Goal: Task Accomplishment & Management: Manage account settings

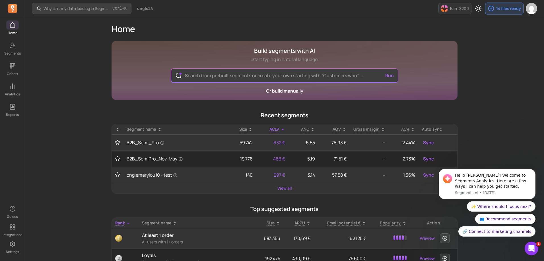
click at [77, 147] on div "Why isn't my data loading in Segments? Ctrl + K ongle24 Earn $200 14 files read…" at bounding box center [284, 255] width 519 height 510
click at [511, 74] on div "Why isn't my data loading in Segments? Ctrl + K ongle24 Earn $200 14 files read…" at bounding box center [284, 255] width 519 height 510
click at [65, 141] on div "Why isn't my data loading in Segments? Ctrl + K ongle24 Earn $200 14 files read…" at bounding box center [284, 255] width 519 height 510
drag, startPoint x: 530, startPoint y: 141, endPoint x: 518, endPoint y: 137, distance: 13.0
click at [528, 140] on body "Hello [PERSON_NAME]! Welcome to Segments Analytics. Here are a few ways I can h…" at bounding box center [486, 186] width 109 height 116
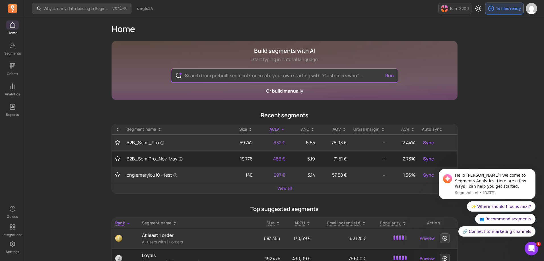
click at [294, 77] on input "text" at bounding box center [284, 76] width 208 height 14
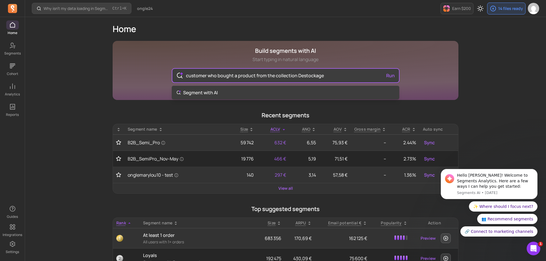
click at [233, 76] on input "customer who bought a product from the collection Destockage" at bounding box center [285, 76] width 208 height 14
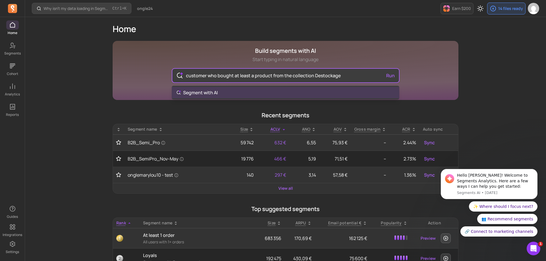
click at [356, 73] on input "customer who bought at least a product from the collection Destockage" at bounding box center [285, 76] width 208 height 14
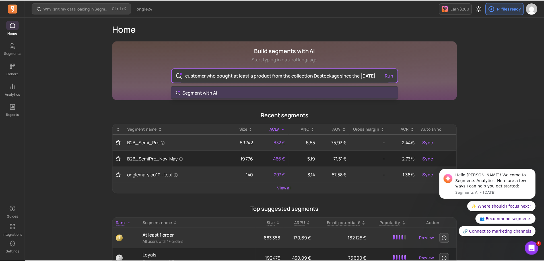
scroll to position [0, 5]
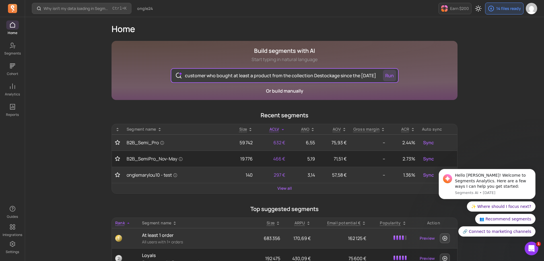
type input "customer who bought at least a product from the collection Destockage since the…"
click at [388, 75] on button "Run" at bounding box center [389, 75] width 13 height 11
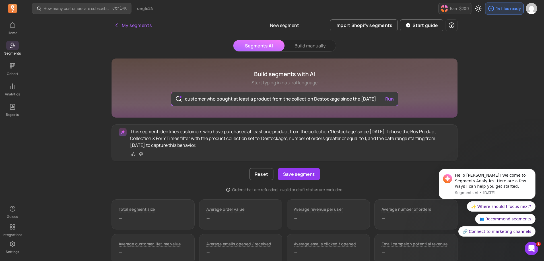
drag, startPoint x: 138, startPoint y: 131, endPoint x: 221, endPoint y: 145, distance: 84.2
click at [222, 145] on p "This segment identifies customers who have purchased at least one product from …" at bounding box center [290, 138] width 320 height 20
click at [219, 146] on p "This segment identifies customers who have purchased at least one product from …" at bounding box center [290, 138] width 320 height 20
click at [308, 174] on button "Save segment" at bounding box center [299, 174] width 42 height 12
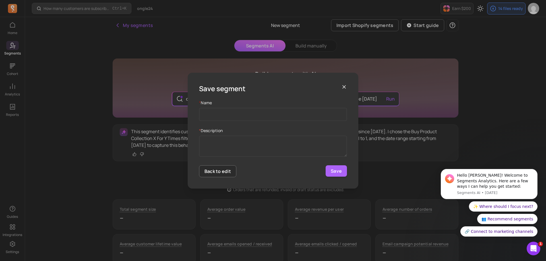
click at [343, 85] on icon "button" at bounding box center [344, 87] width 6 height 6
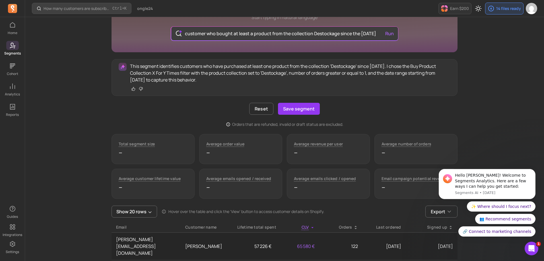
scroll to position [28, 0]
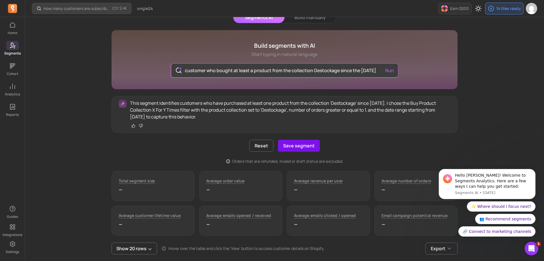
click at [304, 145] on button "Save segment" at bounding box center [299, 146] width 42 height 12
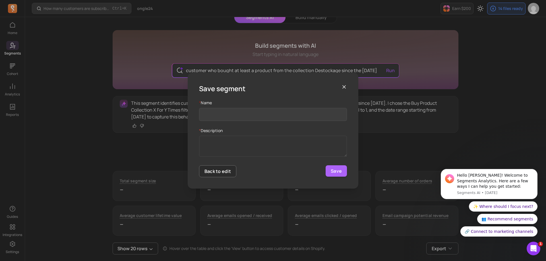
click at [248, 118] on input "Name" at bounding box center [273, 114] width 148 height 13
type input "d"
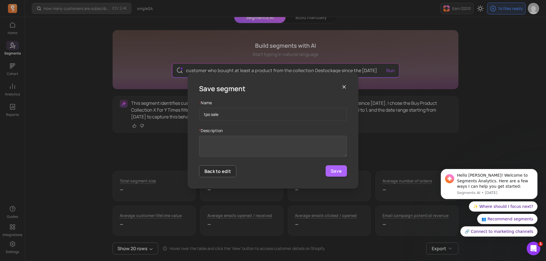
type input "tpo sale"
click at [224, 155] on textarea "* Description" at bounding box center [273, 146] width 148 height 21
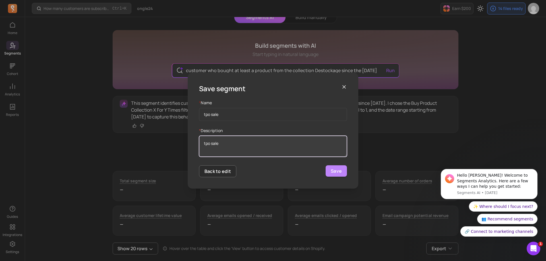
type textarea "tpo sale"
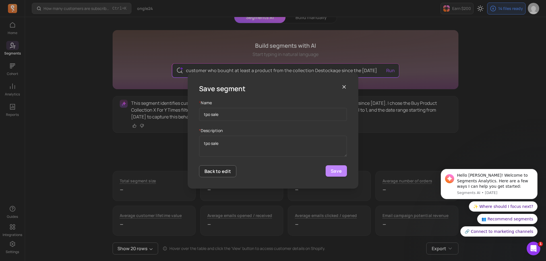
drag, startPoint x: 328, startPoint y: 168, endPoint x: 331, endPoint y: 170, distance: 3.5
click at [328, 168] on button "Save" at bounding box center [336, 171] width 21 height 11
click at [345, 85] on icon "button" at bounding box center [344, 87] width 6 height 6
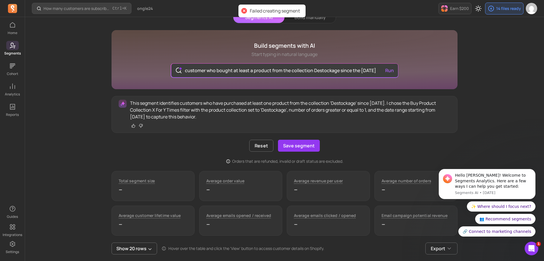
scroll to position [0, 0]
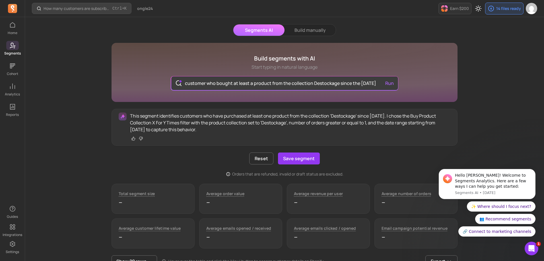
scroll to position [28, 0]
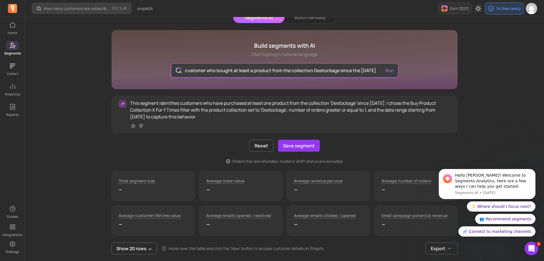
click at [127, 194] on p "--" at bounding box center [153, 189] width 69 height 9
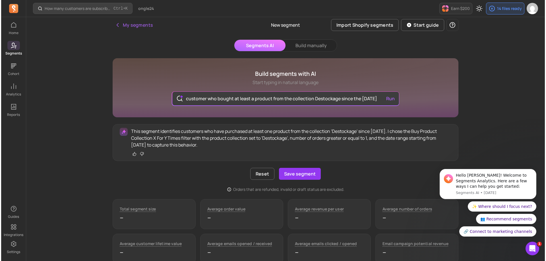
scroll to position [0, 0]
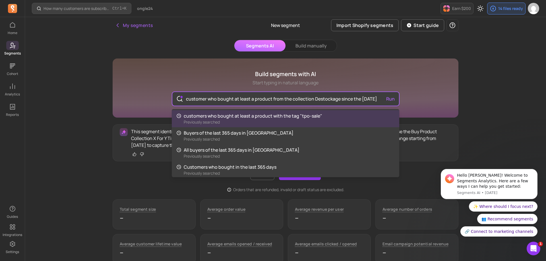
click at [216, 98] on input "customer who bought at least a product from the collection Destockage since the…" at bounding box center [285, 99] width 208 height 14
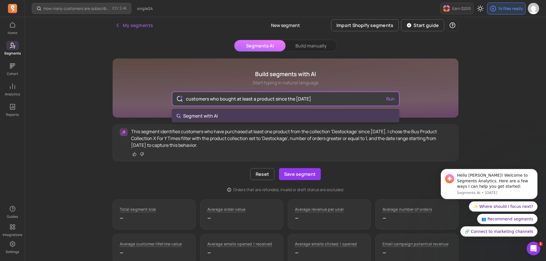
click at [391, 99] on div "customers who bought at least a product since the [DATE] Run" at bounding box center [285, 99] width 227 height 14
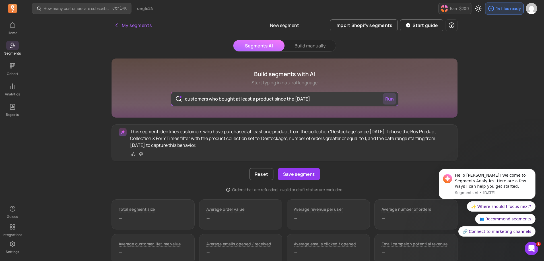
click at [387, 100] on button "Run" at bounding box center [389, 98] width 13 height 11
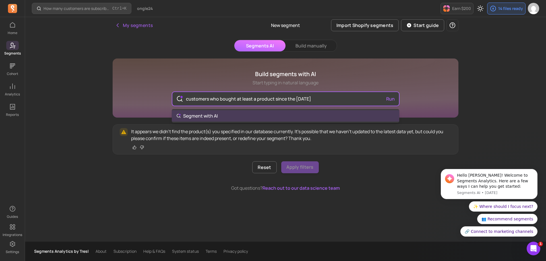
drag, startPoint x: 273, startPoint y: 99, endPoint x: 234, endPoint y: 99, distance: 38.4
click at [234, 99] on input "customers who bought at least a product since the [DATE]" at bounding box center [285, 99] width 208 height 14
type input "customers who bought since the [DATE]"
click at [391, 96] on div "customers who bought since the [DATE] Run" at bounding box center [285, 99] width 227 height 14
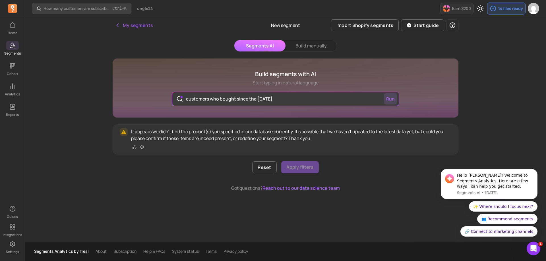
click at [389, 99] on button "Run" at bounding box center [390, 98] width 13 height 11
click at [307, 48] on button "Build manually" at bounding box center [311, 45] width 51 height 11
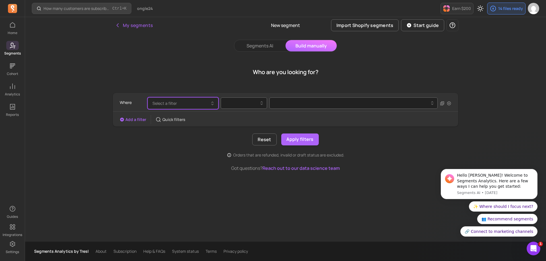
click at [187, 102] on button "Select a filter" at bounding box center [183, 104] width 71 height 12
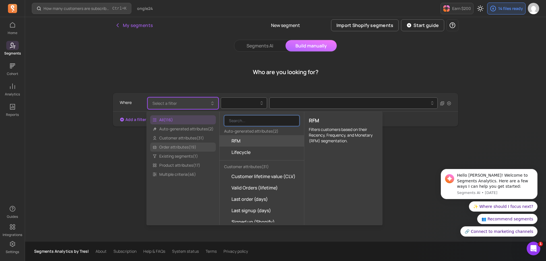
click at [177, 148] on span "Order attributes ( 19 )" at bounding box center [183, 147] width 66 height 9
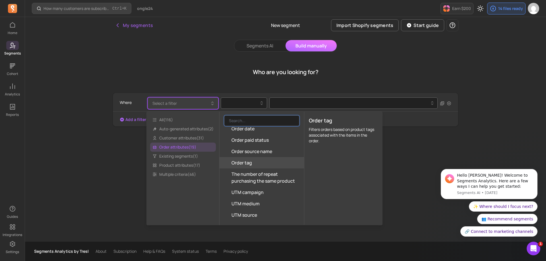
scroll to position [145, 0]
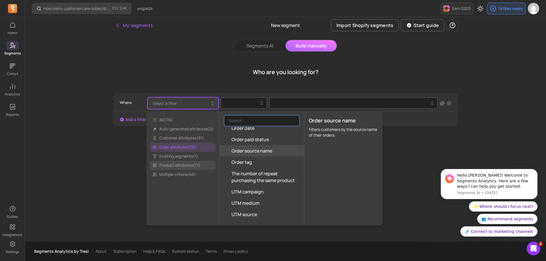
click at [187, 164] on span "Product attributes ( 17 )" at bounding box center [183, 165] width 66 height 9
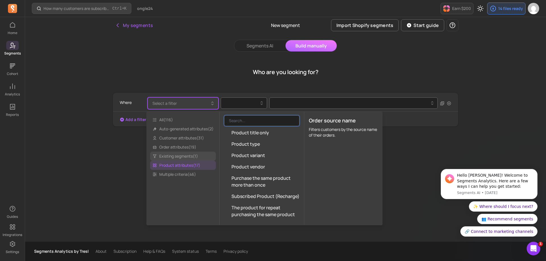
click at [187, 157] on span "Existing segments ( 1 )" at bounding box center [183, 156] width 66 height 9
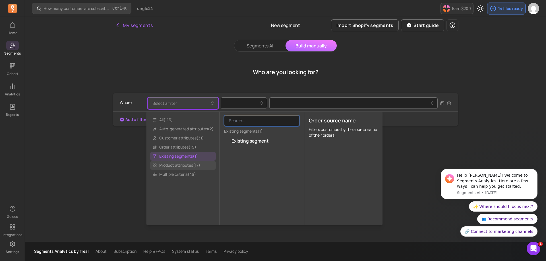
click at [184, 165] on span "Product attributes ( 17 )" at bounding box center [183, 165] width 66 height 9
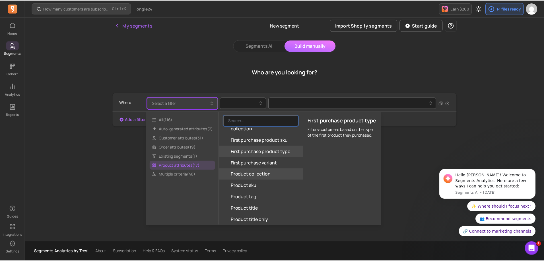
scroll to position [57, 0]
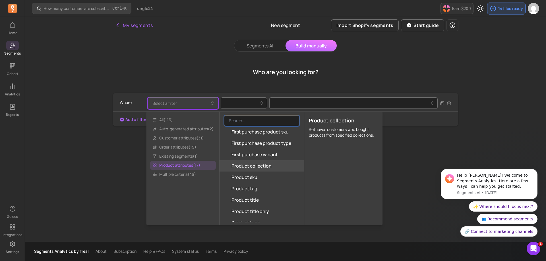
click at [267, 167] on span "Product collection" at bounding box center [252, 166] width 40 height 7
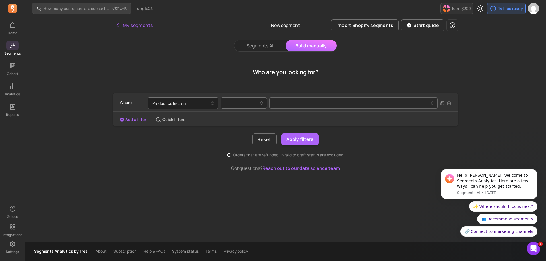
click at [245, 101] on div at bounding box center [241, 103] width 34 height 7
click at [247, 119] on div "contains" at bounding box center [244, 118] width 46 height 10
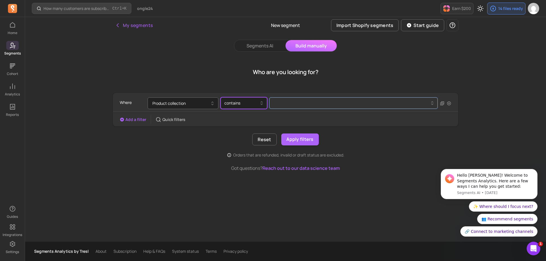
click at [291, 105] on button at bounding box center [353, 103] width 168 height 11
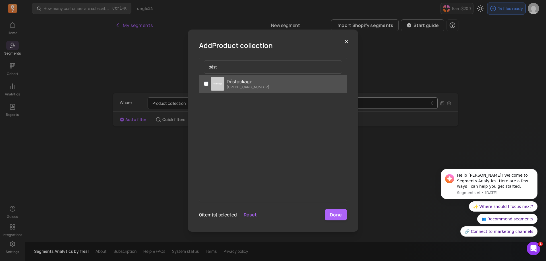
type input "dést"
click at [248, 84] on p "Déstockage" at bounding box center [248, 81] width 43 height 7
click at [208, 84] on input "Déstockage [CREDIT_CARD_NUMBER]" at bounding box center [206, 84] width 5 height 5
checkbox input "true"
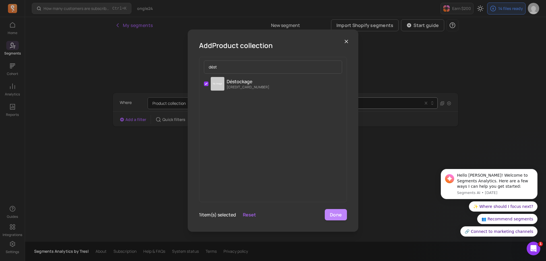
click at [339, 217] on button "Done" at bounding box center [336, 214] width 22 height 11
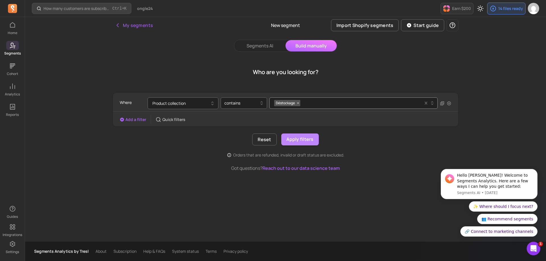
click at [307, 143] on button "Apply filters" at bounding box center [300, 140] width 38 height 12
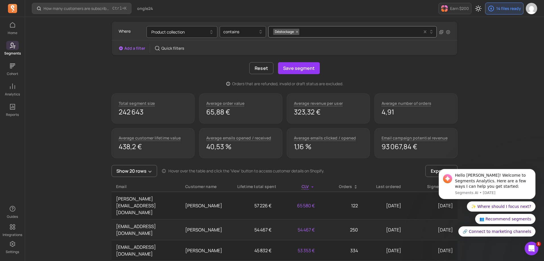
scroll to position [28, 0]
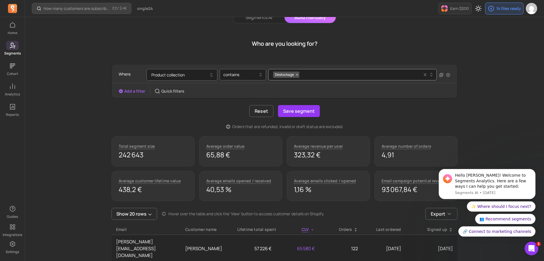
click at [137, 91] on button "Add a filter" at bounding box center [132, 91] width 26 height 6
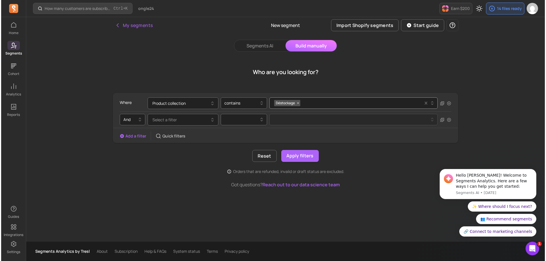
scroll to position [0, 0]
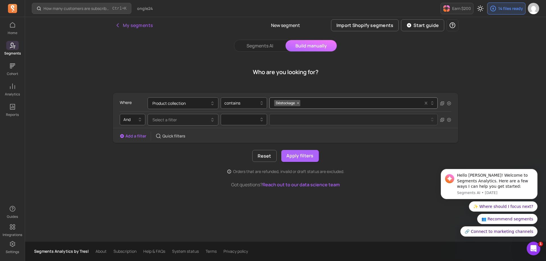
click at [174, 119] on span "Select a filter" at bounding box center [164, 119] width 24 height 5
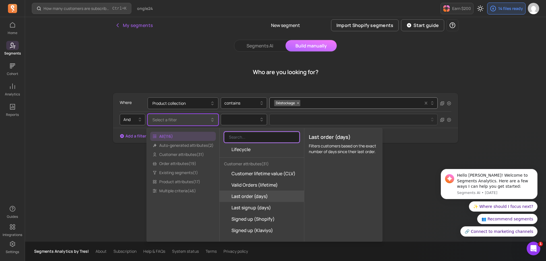
scroll to position [28, 0]
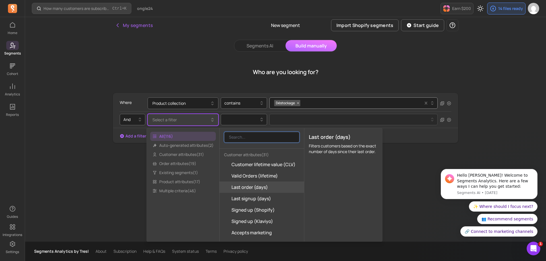
click at [257, 188] on span "Last order (days)" at bounding box center [250, 187] width 36 height 7
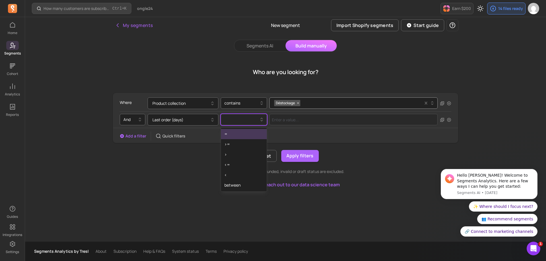
click at [252, 121] on div at bounding box center [241, 119] width 34 height 7
click at [251, 160] on div ">" at bounding box center [244, 155] width 46 height 10
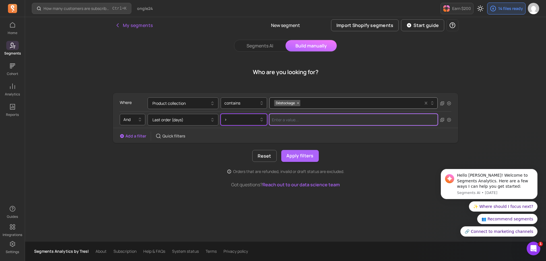
click at [291, 123] on input "Value for filter clause" at bounding box center [353, 119] width 168 height 11
click at [330, 121] on input "Value for filter clause" at bounding box center [353, 119] width 168 height 11
click at [299, 121] on input "Value for filter clause" at bounding box center [353, 119] width 168 height 11
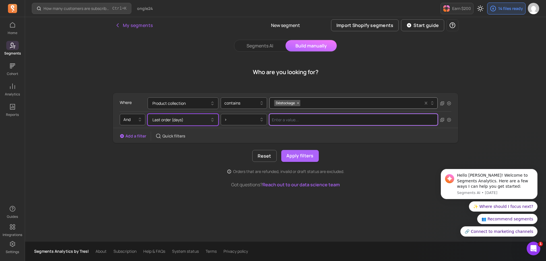
click at [184, 118] on button "Last order (days)" at bounding box center [183, 120] width 71 height 12
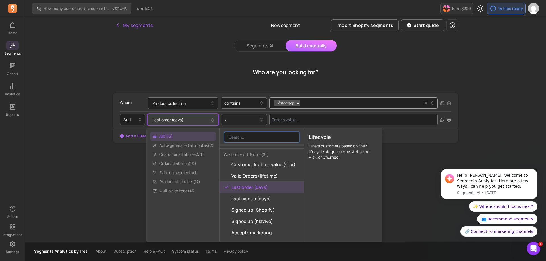
click at [247, 122] on div at bounding box center [241, 119] width 34 height 7
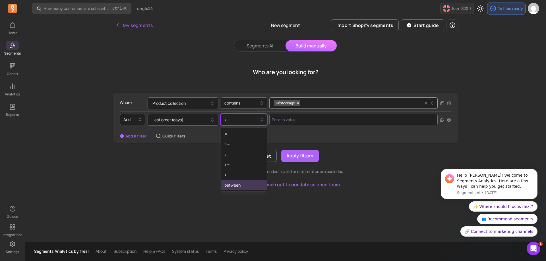
click at [243, 186] on div "between" at bounding box center [244, 185] width 46 height 10
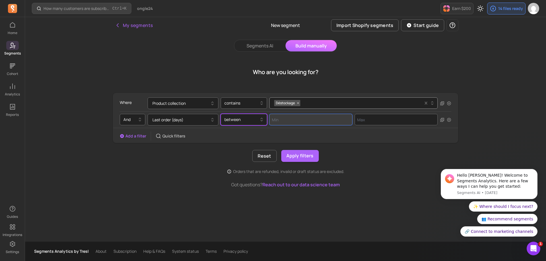
click at [288, 123] on input "Value for filter clause" at bounding box center [310, 119] width 83 height 11
type input "1"
click at [345, 117] on input "1" at bounding box center [310, 119] width 83 height 11
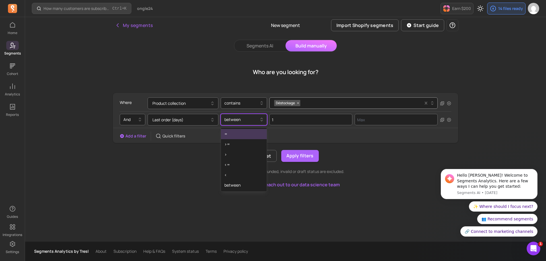
click at [239, 118] on div at bounding box center [241, 119] width 34 height 7
click at [180, 122] on button "Last order (days)" at bounding box center [183, 120] width 71 height 12
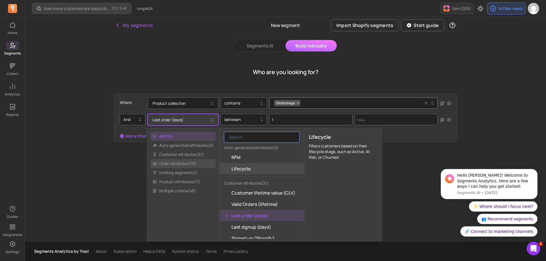
click at [195, 161] on span "Order attributes ( 19 )" at bounding box center [183, 163] width 66 height 9
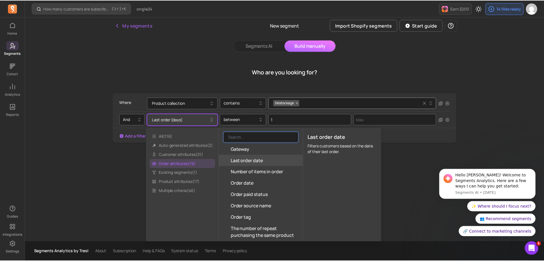
scroll to position [114, 0]
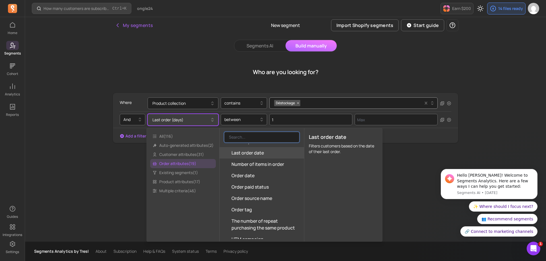
click at [260, 153] on span "Last order date" at bounding box center [248, 153] width 32 height 7
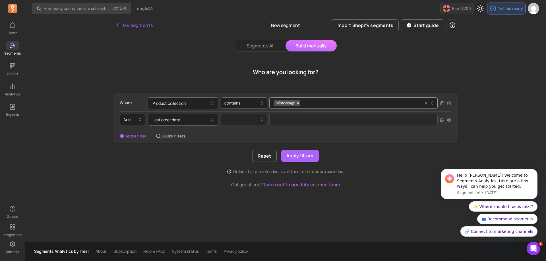
click at [246, 124] on div at bounding box center [244, 119] width 46 height 11
click at [241, 144] on div "after" at bounding box center [244, 144] width 46 height 10
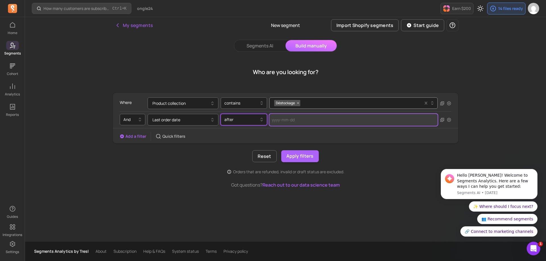
click at [295, 124] on input "text" at bounding box center [353, 120] width 168 height 12
select select "2025"
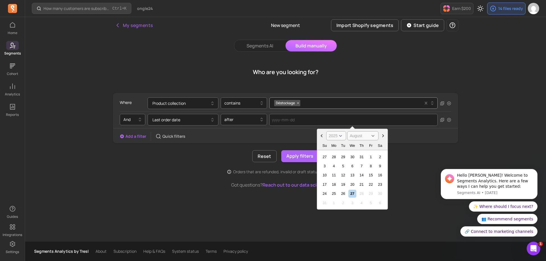
click at [322, 137] on icon "Choose Date" at bounding box center [322, 136] width 6 height 6
select select "July"
click at [334, 194] on div "28" at bounding box center [334, 194] width 8 height 8
type input "[DATE]"
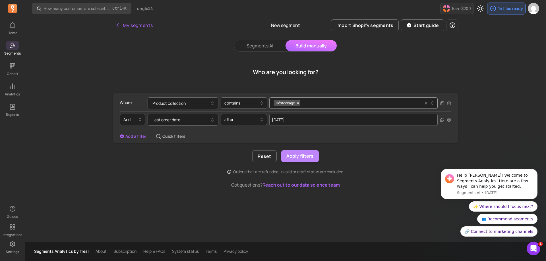
click at [301, 160] on button "Apply filters" at bounding box center [300, 156] width 38 height 12
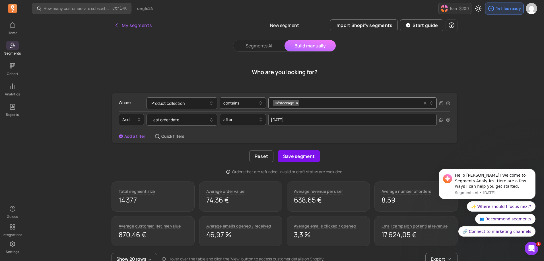
click at [298, 154] on button "Save segment" at bounding box center [299, 156] width 42 height 12
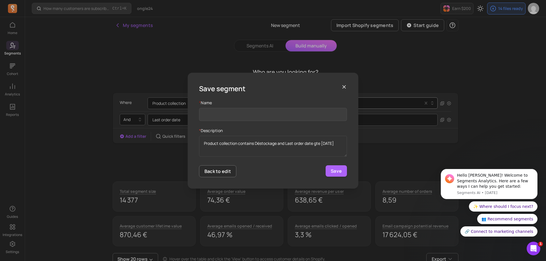
click at [228, 116] on input "Name" at bounding box center [273, 114] width 148 height 13
type input "Tpo Sale"
click at [258, 90] on div "Save segment" at bounding box center [273, 88] width 148 height 9
click at [338, 171] on button "Save" at bounding box center [336, 171] width 21 height 11
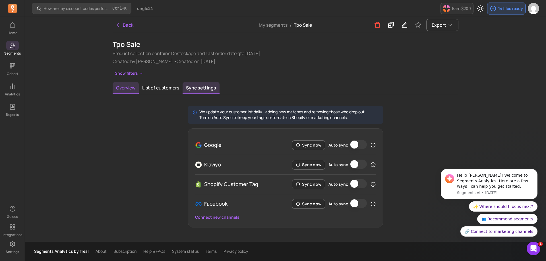
click at [121, 90] on button "Overview" at bounding box center [126, 88] width 26 height 12
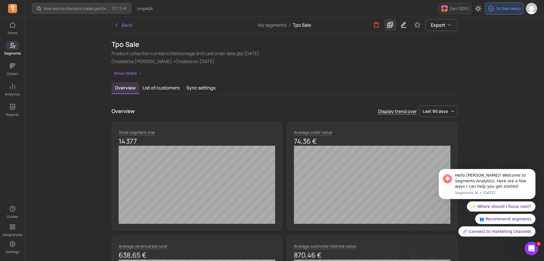
click at [392, 27] on icon at bounding box center [390, 24] width 7 height 7
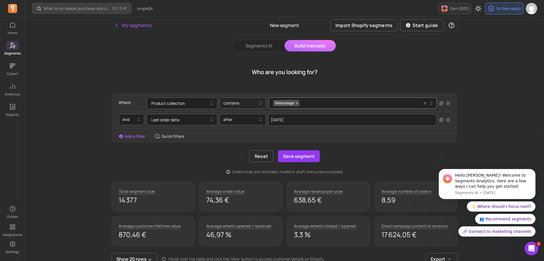
click at [246, 103] on div at bounding box center [240, 103] width 34 height 7
click at [241, 128] on div "not contains" at bounding box center [243, 128] width 46 height 10
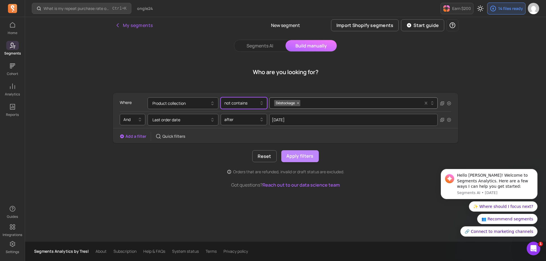
click at [302, 157] on button "Apply filters" at bounding box center [300, 156] width 38 height 12
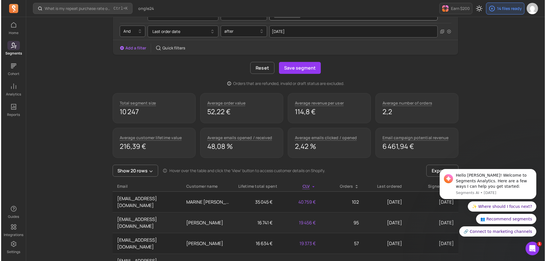
scroll to position [85, 0]
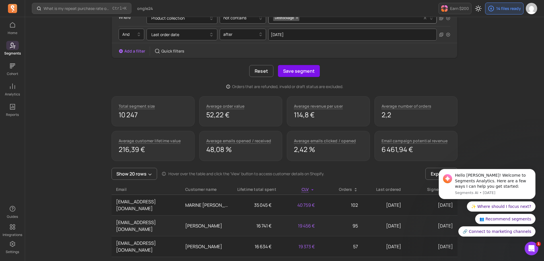
click at [304, 72] on button "Save segment" at bounding box center [299, 71] width 42 height 12
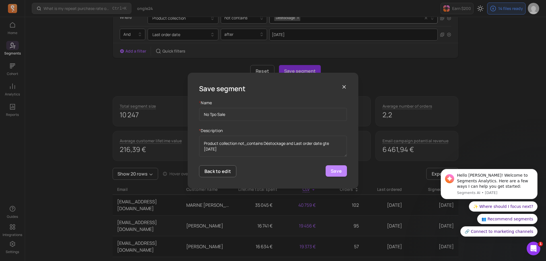
type input "No Tpo Sale"
click at [338, 170] on button "Save" at bounding box center [336, 171] width 21 height 11
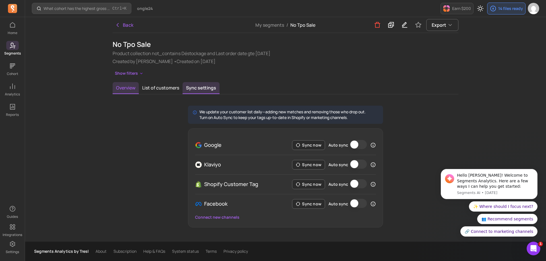
click at [129, 89] on button "Overview" at bounding box center [126, 88] width 26 height 12
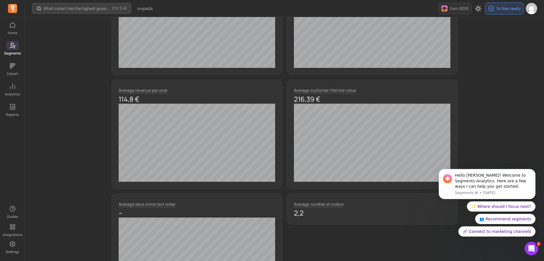
scroll to position [56, 0]
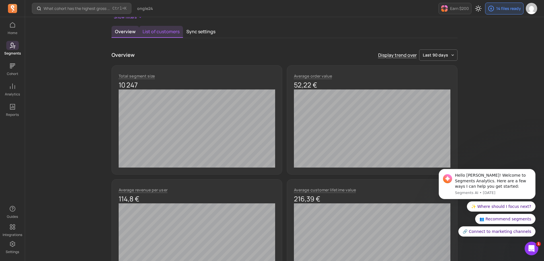
click at [151, 30] on button "List of customers" at bounding box center [161, 32] width 44 height 12
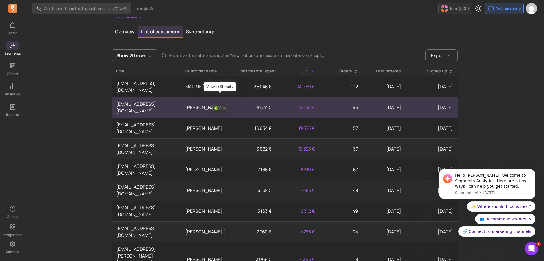
click at [222, 104] on link "View" at bounding box center [220, 107] width 16 height 7
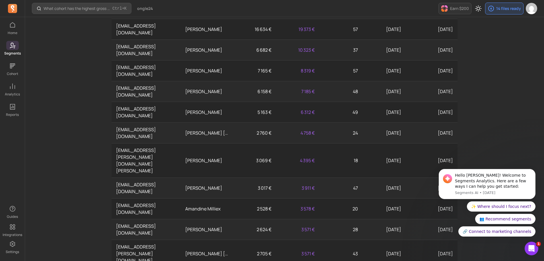
scroll to position [209, 0]
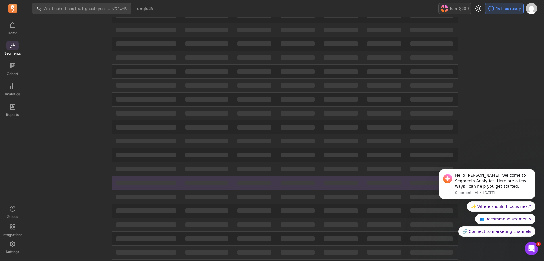
scroll to position [10, 0]
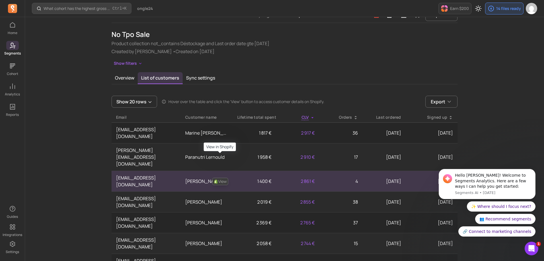
click at [225, 178] on link "View" at bounding box center [220, 181] width 16 height 7
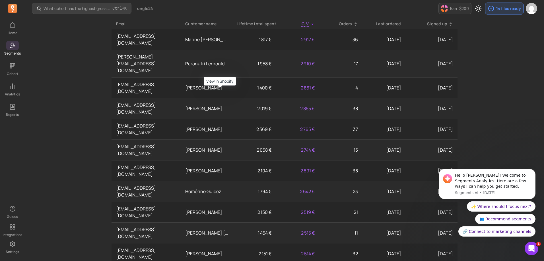
scroll to position [152, 0]
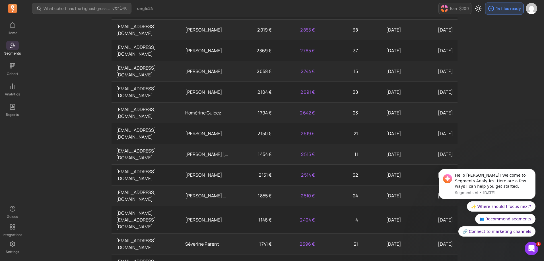
scroll to position [202, 0]
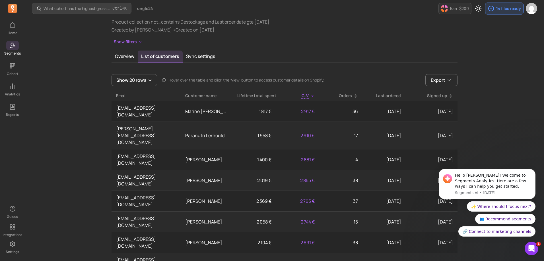
scroll to position [0, 0]
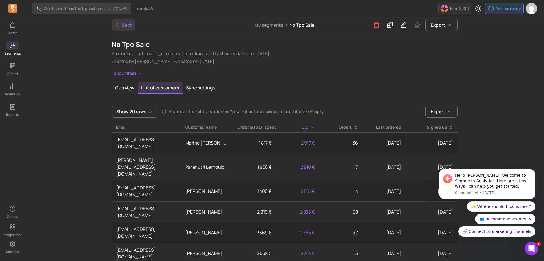
click at [117, 26] on icon "button" at bounding box center [117, 24] width 2 height 3
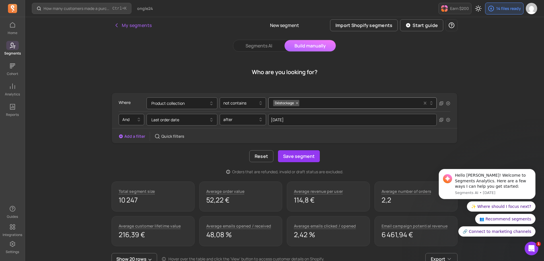
click at [9, 47] on icon at bounding box center [12, 45] width 7 height 7
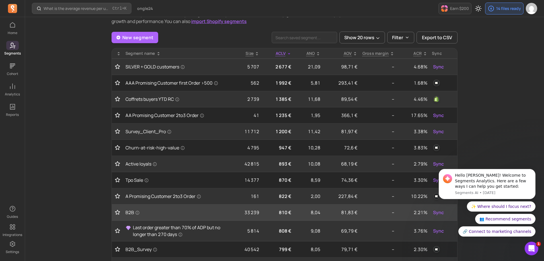
scroll to position [85, 0]
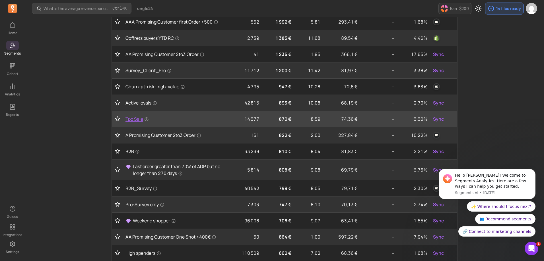
click at [131, 118] on span "Tpo Sale" at bounding box center [136, 119] width 23 height 7
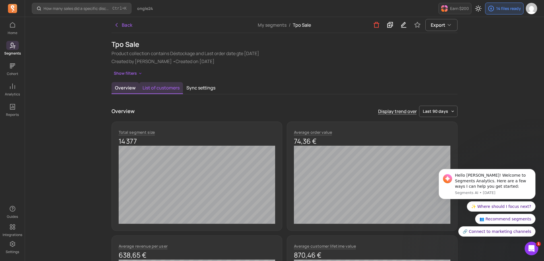
click at [154, 86] on button "List of customers" at bounding box center [161, 88] width 44 height 12
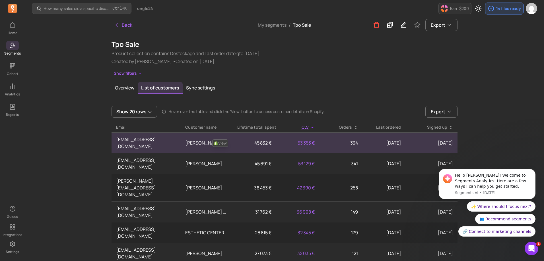
click at [221, 140] on link "View" at bounding box center [220, 143] width 16 height 7
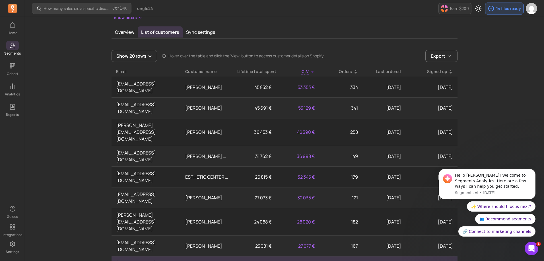
scroll to position [171, 0]
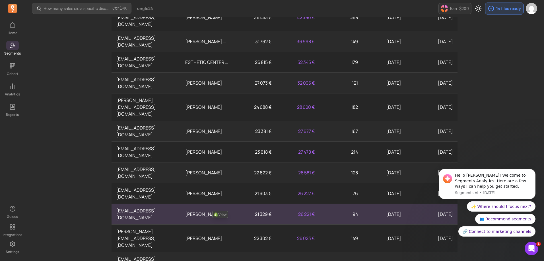
click at [221, 211] on link "View" at bounding box center [220, 214] width 16 height 7
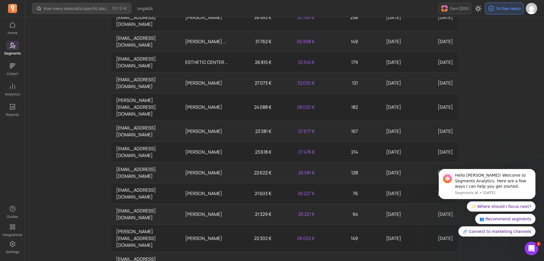
scroll to position [202, 0]
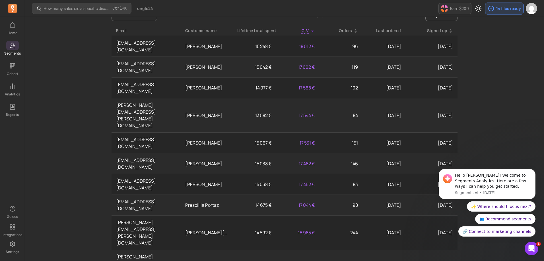
scroll to position [88, 0]
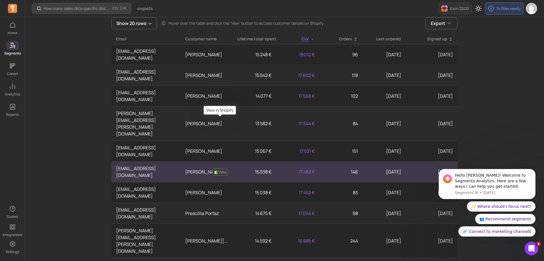
click at [222, 169] on link "View" at bounding box center [220, 172] width 16 height 7
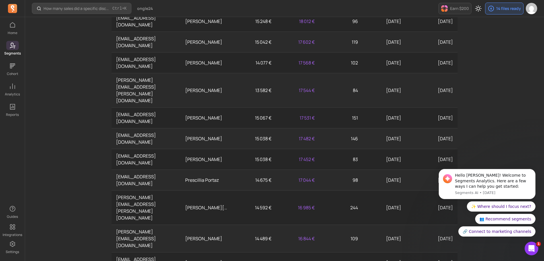
scroll to position [174, 0]
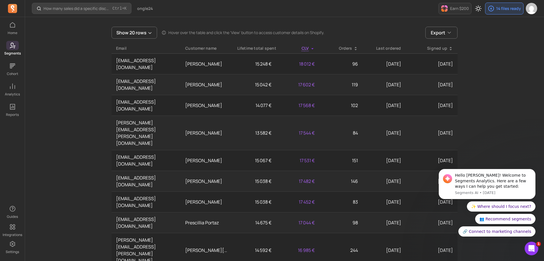
scroll to position [0, 0]
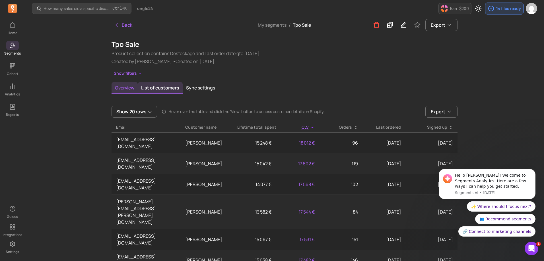
click at [124, 86] on button "Overview" at bounding box center [124, 88] width 26 height 12
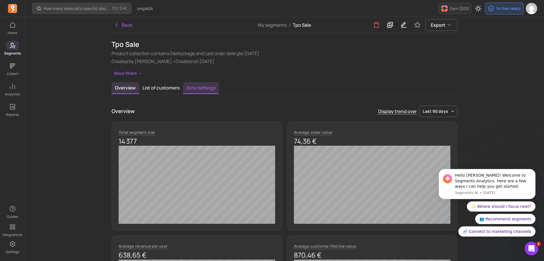
click at [193, 84] on button "Sync settings" at bounding box center [201, 88] width 36 height 12
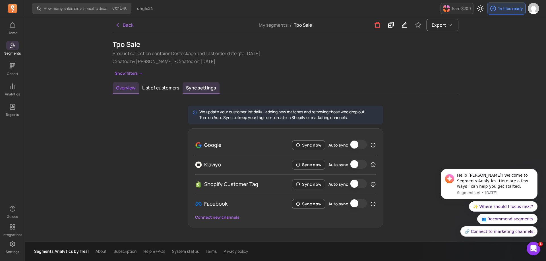
click at [119, 84] on button "Overview" at bounding box center [126, 88] width 26 height 12
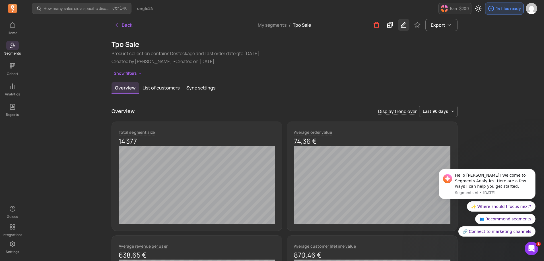
click at [405, 26] on icon "button" at bounding box center [403, 24] width 7 height 7
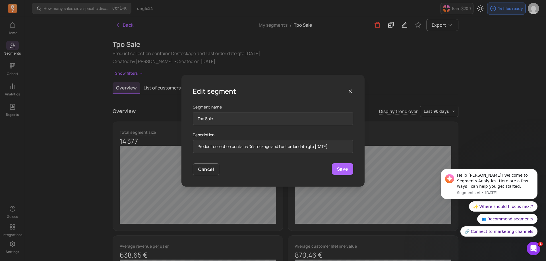
click at [350, 90] on icon "button" at bounding box center [351, 91] width 6 height 6
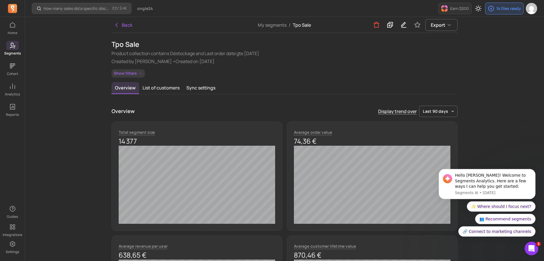
click at [140, 72] on icon "button" at bounding box center [140, 73] width 5 height 5
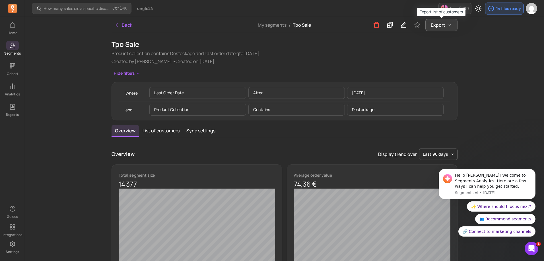
click at [453, 25] on button "Export" at bounding box center [441, 25] width 32 height 12
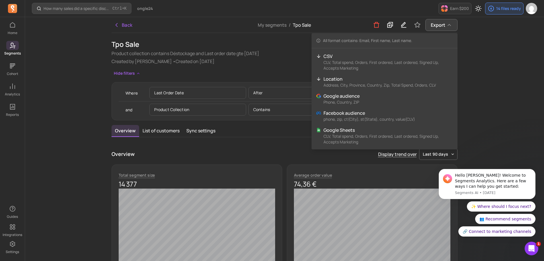
click at [453, 25] on button "Export" at bounding box center [441, 25] width 32 height 12
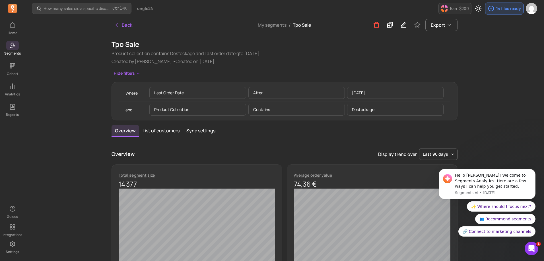
click at [116, 23] on icon "button" at bounding box center [117, 25] width 6 height 6
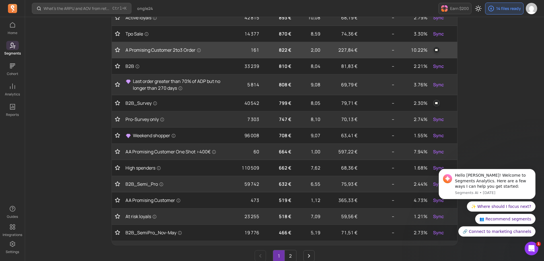
scroll to position [142, 0]
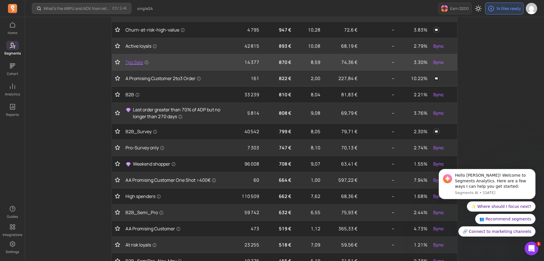
click at [137, 61] on span "Tpo Sale" at bounding box center [136, 62] width 23 height 7
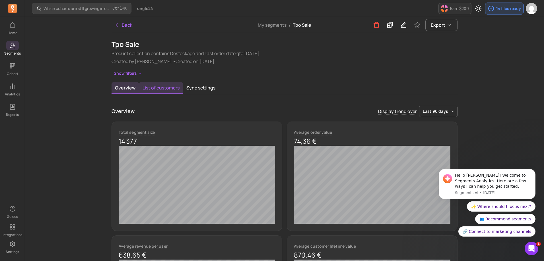
click at [171, 84] on button "List of customers" at bounding box center [161, 88] width 44 height 12
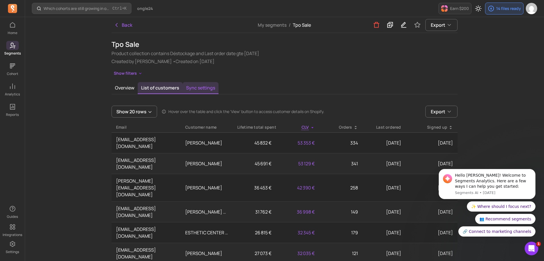
click at [205, 90] on button "Sync settings" at bounding box center [201, 88] width 36 height 12
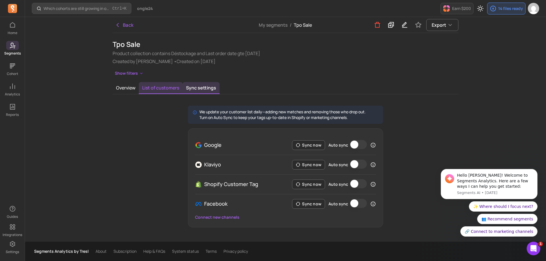
click at [153, 88] on button "List of customers" at bounding box center [161, 88] width 44 height 12
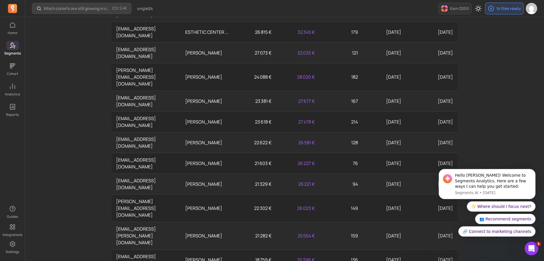
scroll to position [202, 0]
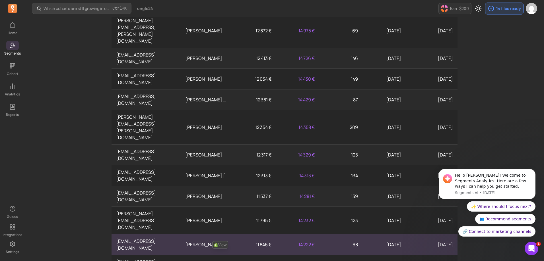
click at [224, 241] on link "View" at bounding box center [220, 244] width 16 height 7
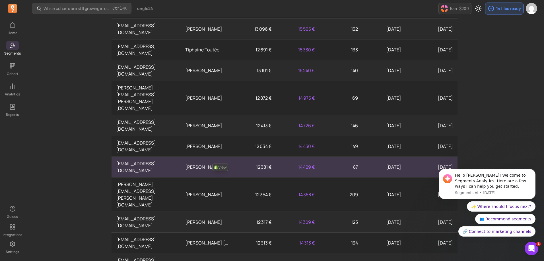
scroll to position [60, 0]
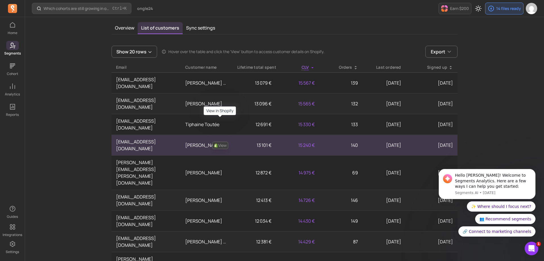
click at [220, 142] on link "View" at bounding box center [220, 145] width 16 height 7
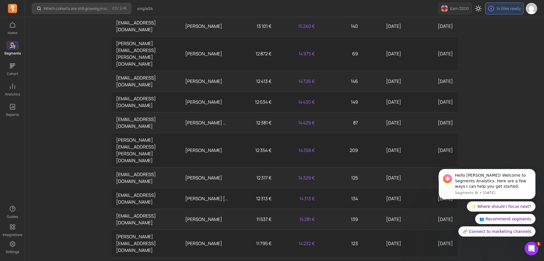
scroll to position [202, 0]
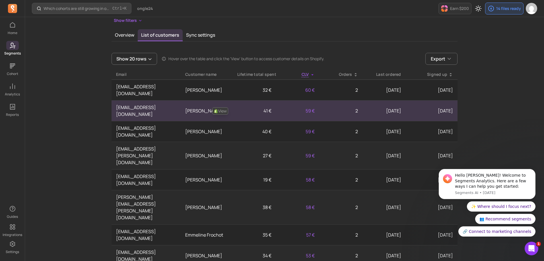
scroll to position [47, 0]
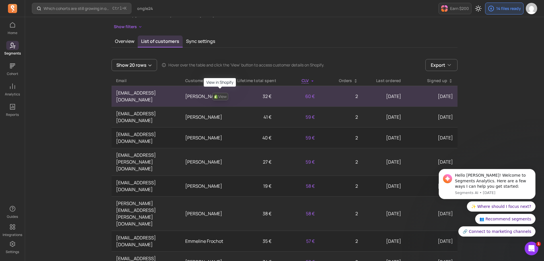
click at [220, 95] on link "View" at bounding box center [220, 96] width 16 height 7
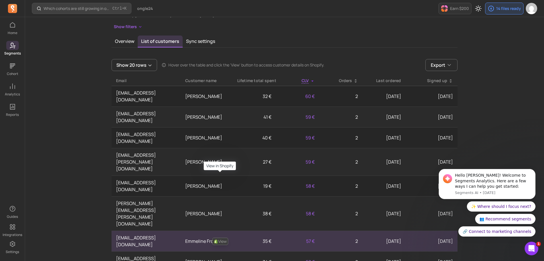
click at [224, 238] on link "View" at bounding box center [220, 241] width 16 height 7
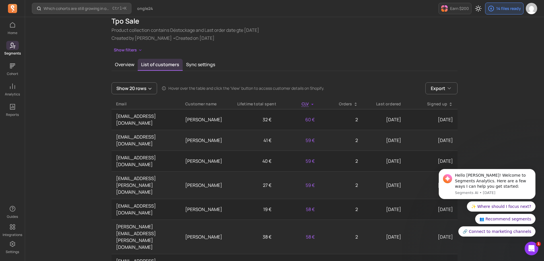
scroll to position [0, 0]
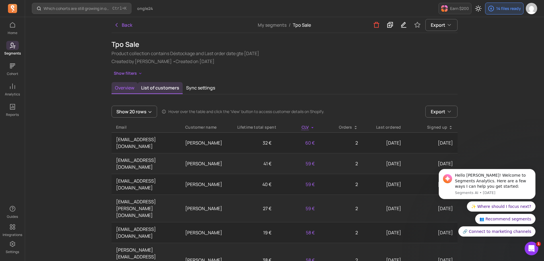
click at [122, 91] on button "Overview" at bounding box center [124, 88] width 26 height 12
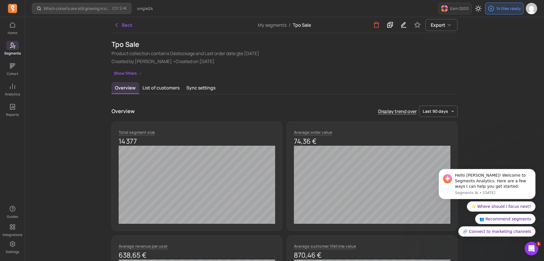
scroll to position [28, 0]
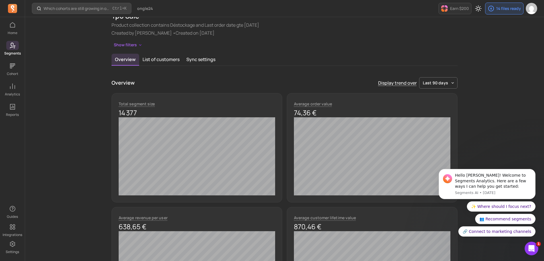
click at [448, 85] on button "last 90 days" at bounding box center [438, 82] width 38 height 11
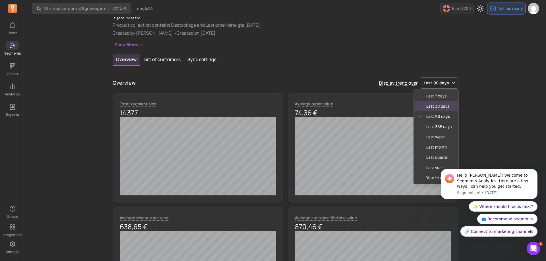
click at [447, 107] on span "last 30 days" at bounding box center [438, 107] width 25 height 6
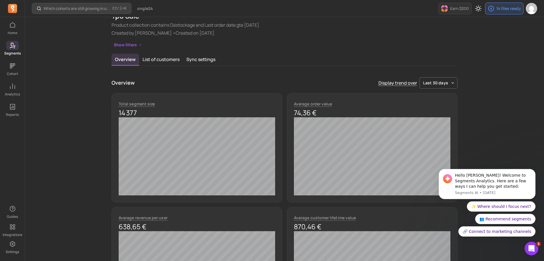
click at [532, 250] on icon "Open Intercom Messenger" at bounding box center [530, 247] width 9 height 9
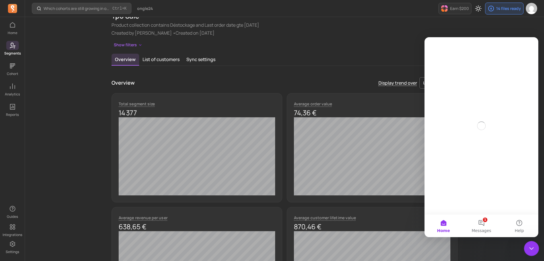
scroll to position [0, 0]
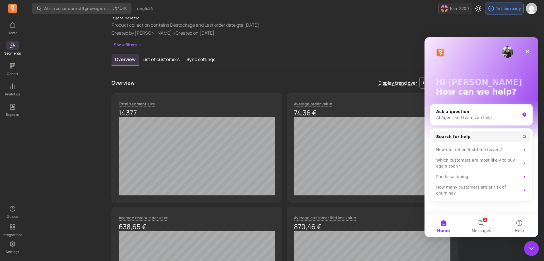
click at [532, 250] on icon "Close Intercom Messenger" at bounding box center [530, 248] width 7 height 7
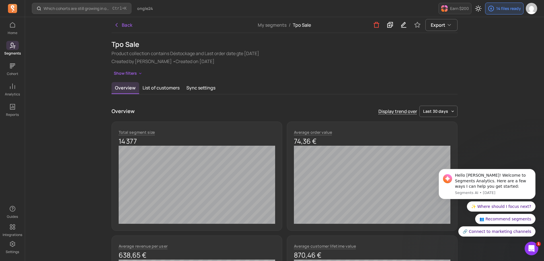
click at [357, 48] on h1 "Tpo Sale" at bounding box center [284, 44] width 346 height 9
click at [163, 87] on button "List of customers" at bounding box center [161, 88] width 44 height 12
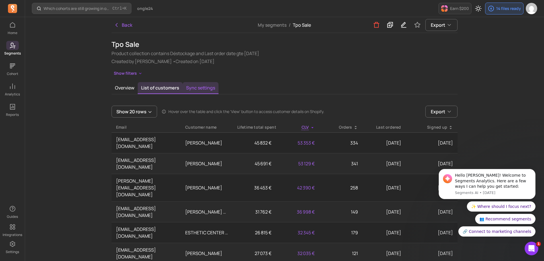
click at [193, 86] on button "Sync settings" at bounding box center [201, 88] width 36 height 12
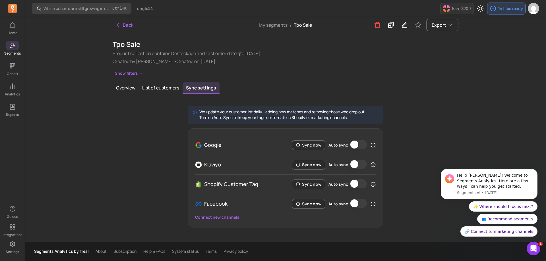
click at [305, 58] on p "Created by [PERSON_NAME] • Created on [DATE]" at bounding box center [286, 61] width 346 height 7
click at [220, 216] on button "Connect new channels" at bounding box center [217, 218] width 44 height 6
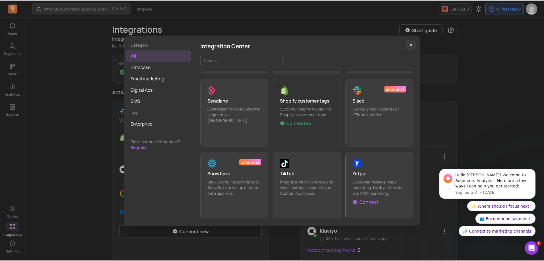
scroll to position [535, 0]
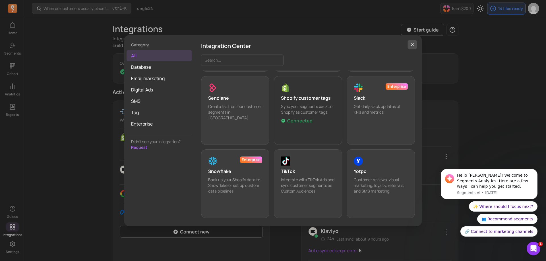
click at [415, 43] on button "button" at bounding box center [413, 45] width 10 height 10
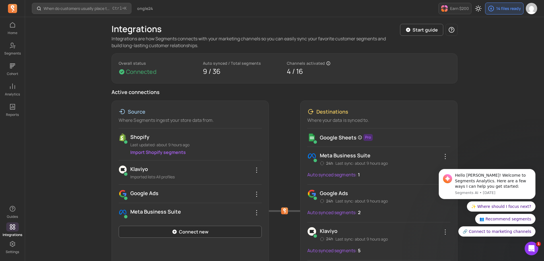
click at [477, 56] on div "When do customers usually place their second order? Ctrl + K ongle24 Earn $200 …" at bounding box center [284, 205] width 519 height 410
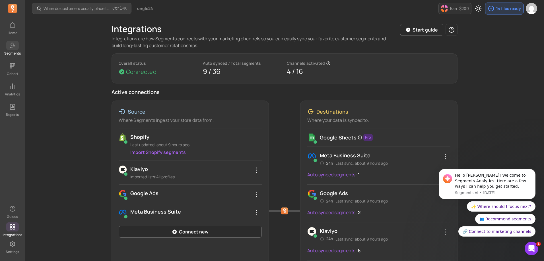
click at [10, 48] on icon at bounding box center [11, 46] width 4 height 6
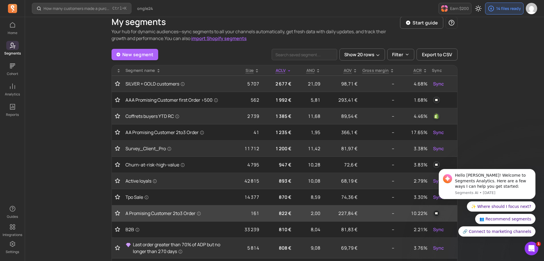
scroll to position [28, 0]
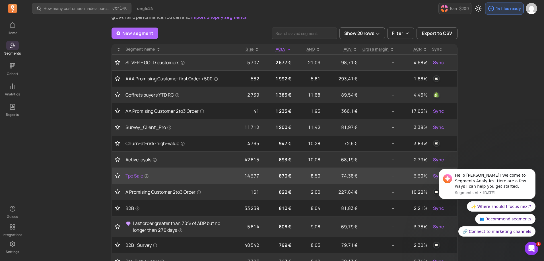
click at [135, 174] on span "Tpo Sale" at bounding box center [136, 176] width 23 height 7
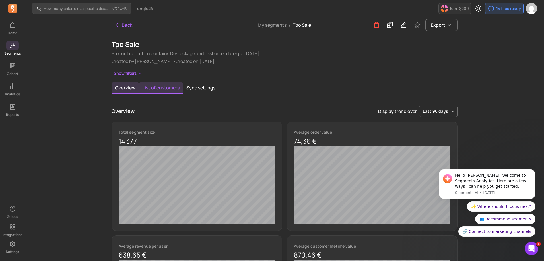
click at [163, 90] on button "List of customers" at bounding box center [161, 88] width 44 height 12
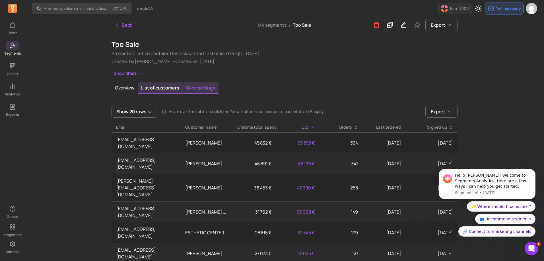
click at [200, 88] on button "Sync settings" at bounding box center [201, 88] width 36 height 12
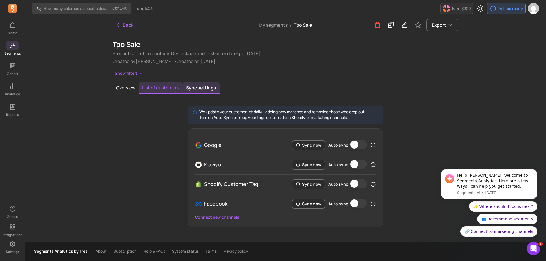
click at [167, 88] on button "List of customers" at bounding box center [161, 88] width 44 height 12
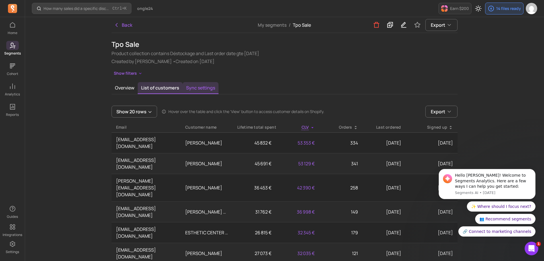
click at [190, 86] on button "Sync settings" at bounding box center [201, 88] width 36 height 12
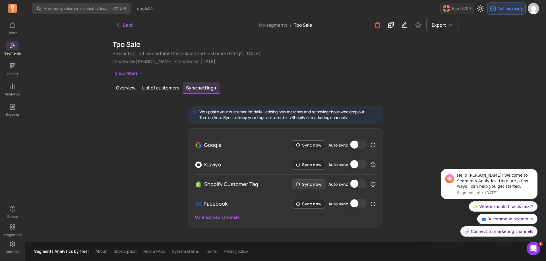
click at [309, 185] on button "Sync now" at bounding box center [308, 185] width 33 height 10
click at [118, 24] on icon "button" at bounding box center [118, 25] width 6 height 6
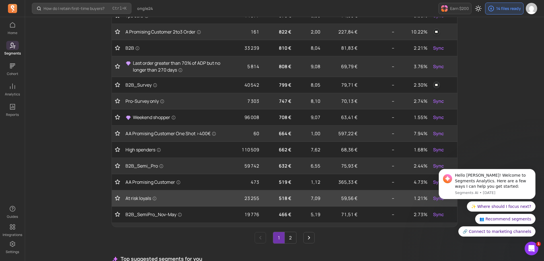
scroll to position [199, 0]
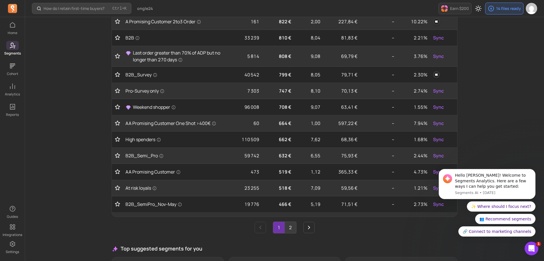
click at [296, 230] on link "2" at bounding box center [290, 227] width 11 height 11
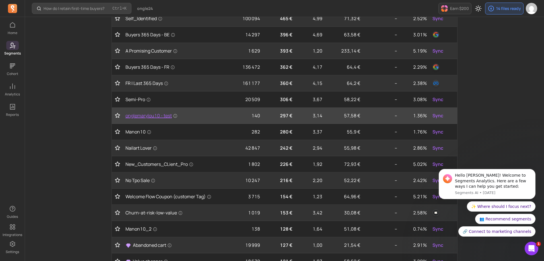
scroll to position [85, 0]
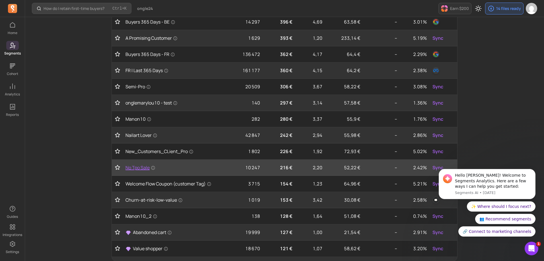
click at [146, 168] on span "No Tpo Sale" at bounding box center [140, 167] width 30 height 7
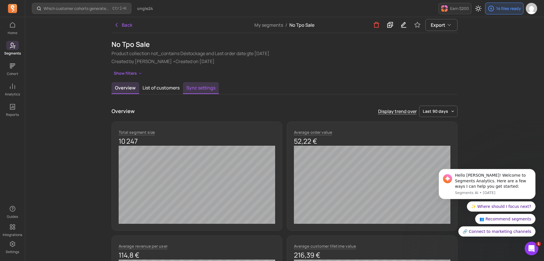
click at [198, 86] on button "Sync settings" at bounding box center [201, 88] width 36 height 12
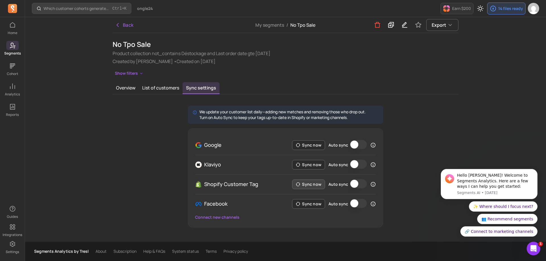
click at [313, 185] on button "Sync now" at bounding box center [308, 185] width 33 height 10
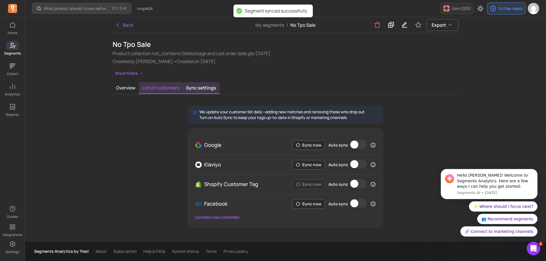
click at [161, 90] on button "List of customers" at bounding box center [161, 88] width 44 height 12
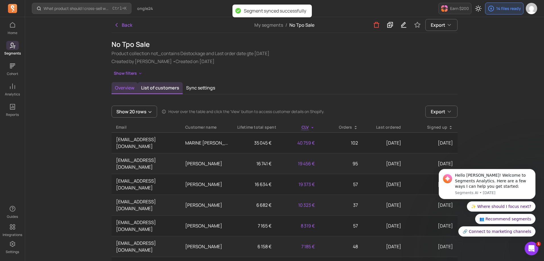
click at [121, 88] on button "Overview" at bounding box center [124, 88] width 26 height 12
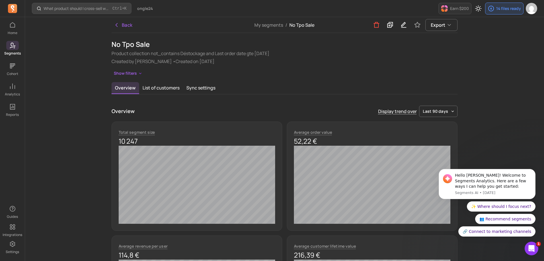
scroll to position [28, 0]
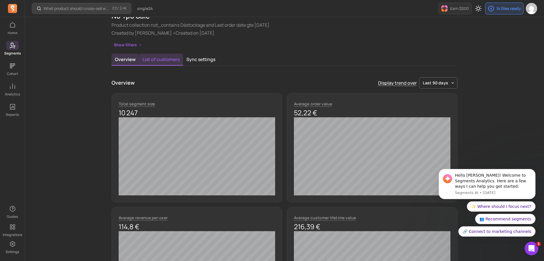
click at [161, 59] on button "List of customers" at bounding box center [161, 60] width 44 height 12
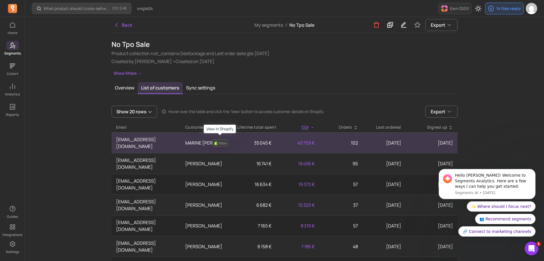
click at [221, 140] on link "View" at bounding box center [220, 143] width 16 height 7
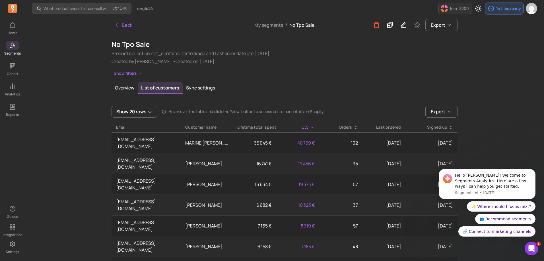
click at [196, 84] on button "Sync settings" at bounding box center [201, 88] width 36 height 12
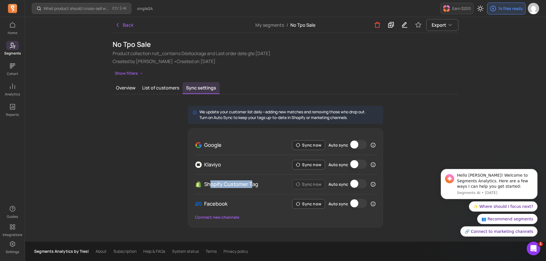
drag, startPoint x: 208, startPoint y: 182, endPoint x: 251, endPoint y: 183, distance: 43.0
click at [251, 183] on p "Shopify Customer Tag" at bounding box center [231, 185] width 54 height 8
click at [150, 156] on div "We update your customer list daily—adding new matches and removing those who dr…" at bounding box center [286, 167] width 346 height 122
click at [156, 87] on button "List of customers" at bounding box center [161, 88] width 44 height 12
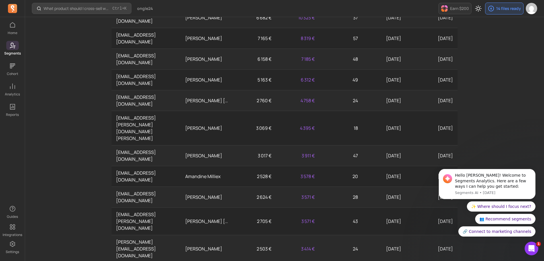
scroll to position [209, 0]
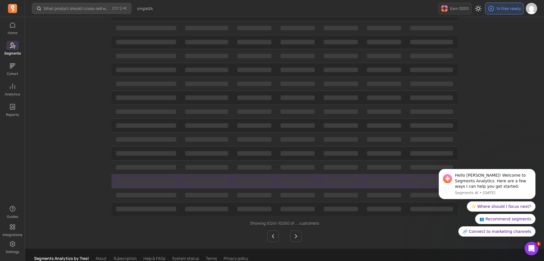
scroll to position [21, 0]
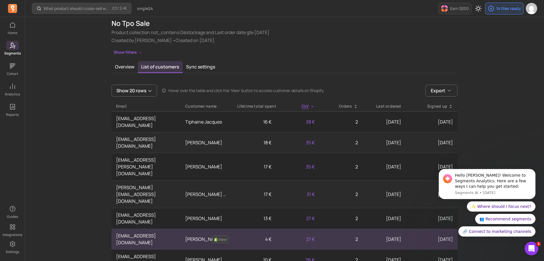
click at [221, 236] on link "View" at bounding box center [220, 239] width 16 height 7
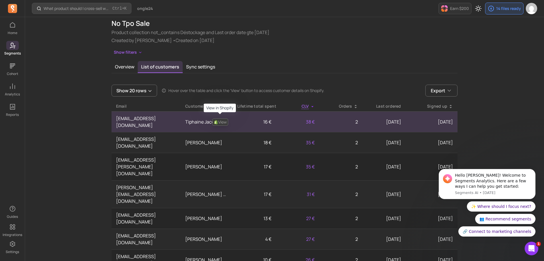
click at [223, 121] on link "View" at bounding box center [220, 122] width 16 height 7
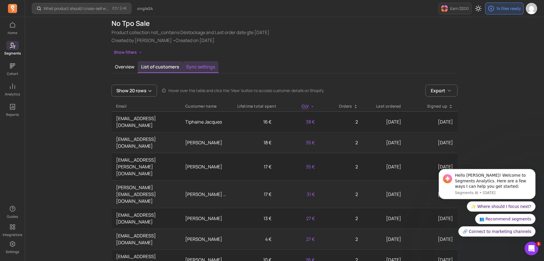
click at [210, 65] on button "Sync settings" at bounding box center [201, 67] width 36 height 12
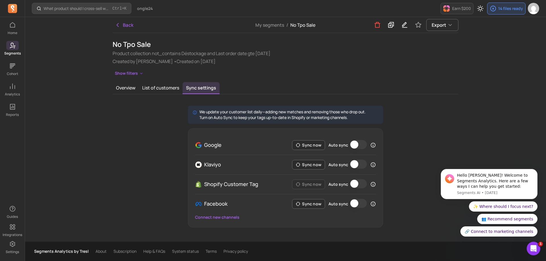
drag, startPoint x: 362, startPoint y: 184, endPoint x: 369, endPoint y: 185, distance: 6.9
click at [363, 184] on button "Auto sync" at bounding box center [358, 183] width 17 height 9
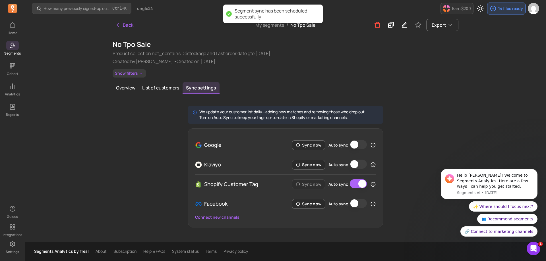
click at [137, 73] on button "Show filters" at bounding box center [129, 73] width 33 height 8
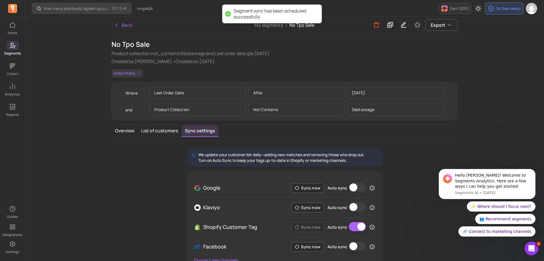
click at [138, 73] on icon "button" at bounding box center [138, 73] width 5 height 5
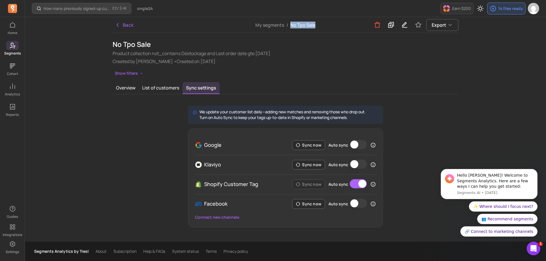
drag, startPoint x: 287, startPoint y: 25, endPoint x: 338, endPoint y: 27, distance: 51.5
click at [338, 27] on div "My segments / No Tpo Sale" at bounding box center [285, 25] width 115 height 16
click at [453, 26] on button "Export" at bounding box center [442, 25] width 32 height 12
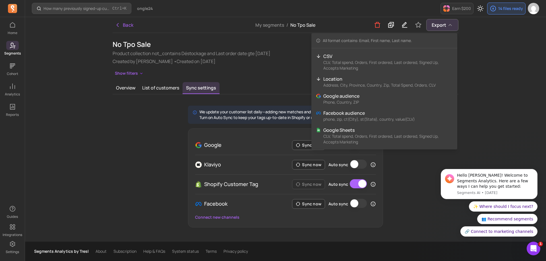
click at [474, 67] on div "How many previously signed-up customers placed their first order this period? C…" at bounding box center [285, 130] width 521 height 261
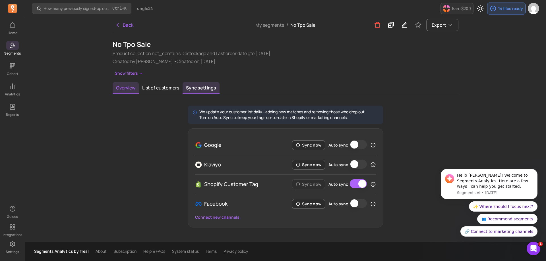
click at [124, 92] on button "Overview" at bounding box center [126, 88] width 26 height 12
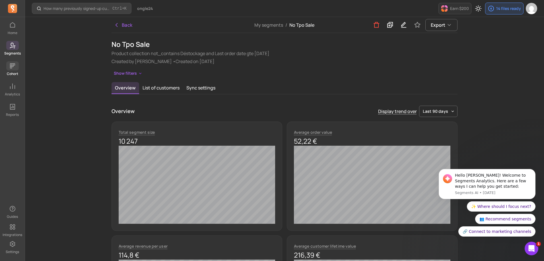
click at [12, 65] on icon at bounding box center [12, 65] width 5 height 5
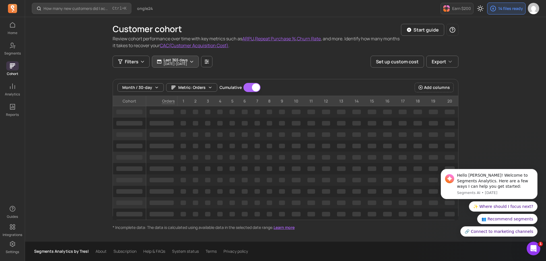
click at [194, 61] on icon "button" at bounding box center [191, 61] width 5 height 5
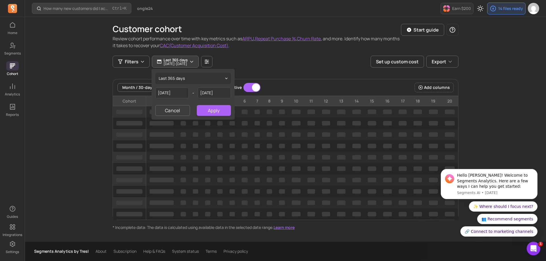
click at [194, 61] on icon "button" at bounding box center [191, 61] width 5 height 5
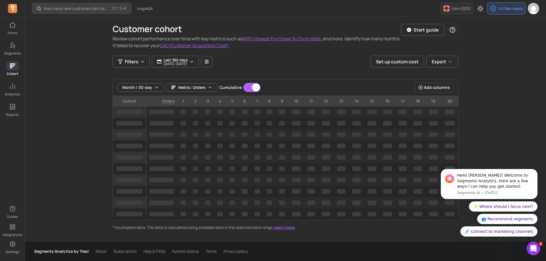
click at [306, 50] on div "Customer cohort Review cohort performance over time with key metrics such as AR…" at bounding box center [286, 36] width 346 height 39
click at [199, 59] on button "Last 365 days [DATE] - [DATE]" at bounding box center [175, 62] width 47 height 12
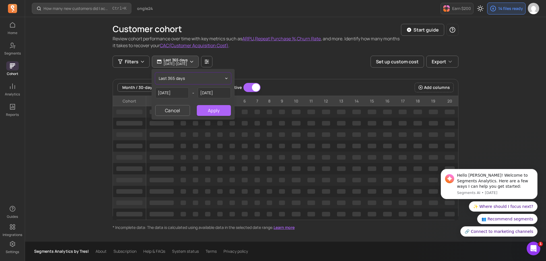
click at [222, 77] on button "last 365 days" at bounding box center [193, 78] width 76 height 11
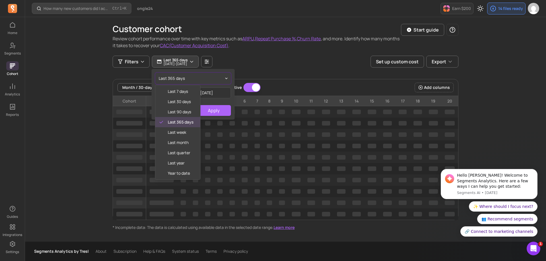
click at [222, 77] on button "last 365 days" at bounding box center [193, 78] width 76 height 11
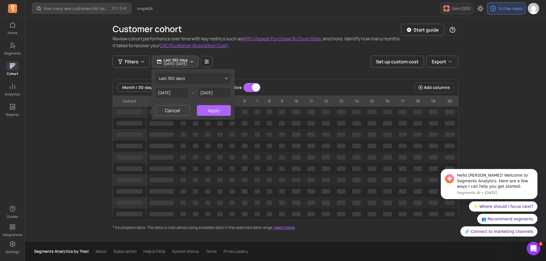
click at [290, 78] on div "Customer cohort Review cohort performance over time with key metrics such as AR…" at bounding box center [286, 124] width 346 height 214
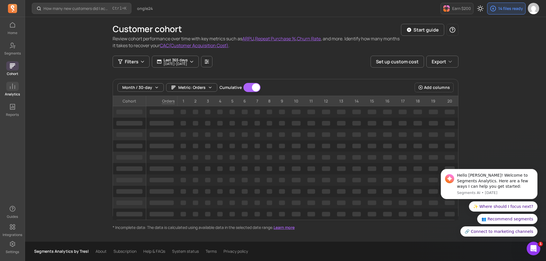
click at [16, 92] on link "Analytics" at bounding box center [12, 89] width 25 height 15
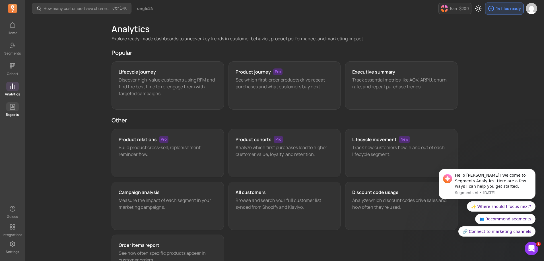
click at [16, 113] on p "Reports" at bounding box center [12, 115] width 13 height 5
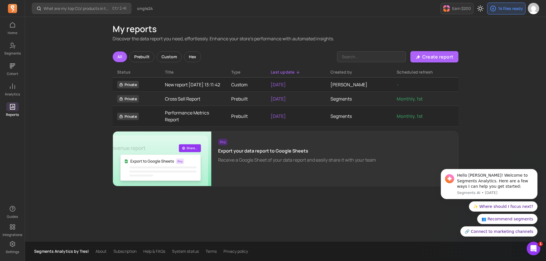
click at [73, 108] on div "What are my top CLV products in the last 90 days? Ctrl + K ongle24 Earn $200 14…" at bounding box center [285, 130] width 521 height 261
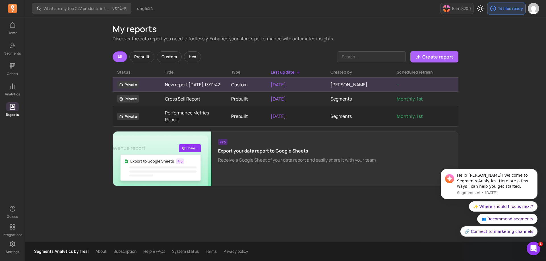
click at [231, 86] on td "Custom" at bounding box center [247, 85] width 40 height 14
drag, startPoint x: 148, startPoint y: 91, endPoint x: 162, endPoint y: 90, distance: 13.9
click at [150, 91] on td "Private" at bounding box center [137, 85] width 48 height 14
click at [170, 88] on link "New report [DATE] 13:11:42" at bounding box center [193, 84] width 57 height 7
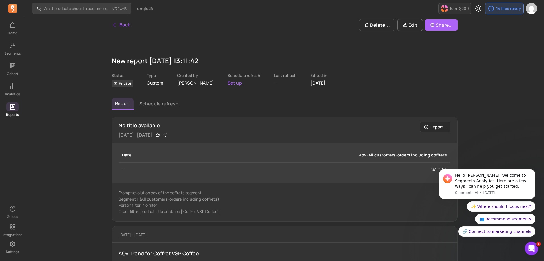
click at [115, 24] on icon at bounding box center [114, 25] width 6 height 6
